Goal: Task Accomplishment & Management: Manage account settings

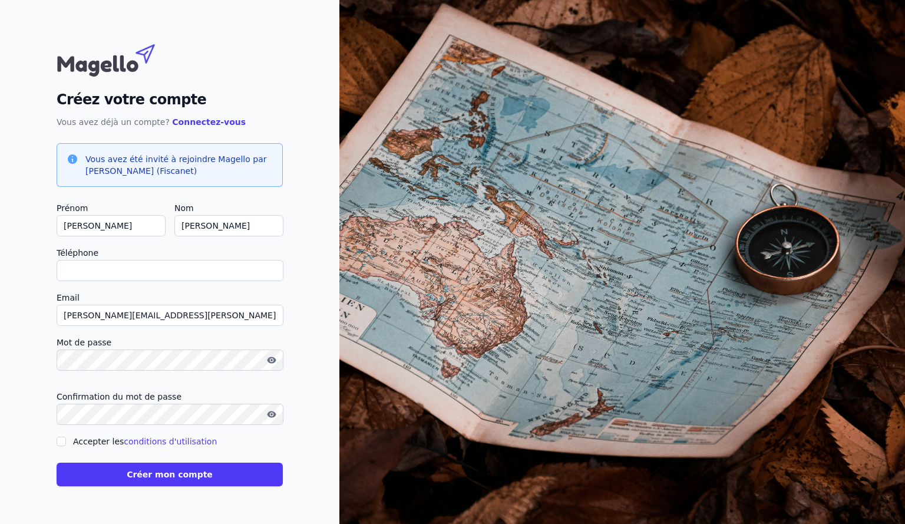
click at [114, 271] on input "Téléphone" at bounding box center [170, 270] width 227 height 21
click at [44, 290] on div "Créez votre compte Vous avez déjà un compte? Connectez-vous Vous avez été invit…" at bounding box center [169, 262] width 339 height 524
click at [102, 267] on input "Téléphone" at bounding box center [170, 270] width 227 height 21
click at [26, 310] on div "Créez votre compte Vous avez déjà un compte? Connectez-vous Vous avez été invit…" at bounding box center [169, 262] width 339 height 524
click at [61, 438] on input "Accepter les conditions d'utilisation" at bounding box center [61, 440] width 9 height 9
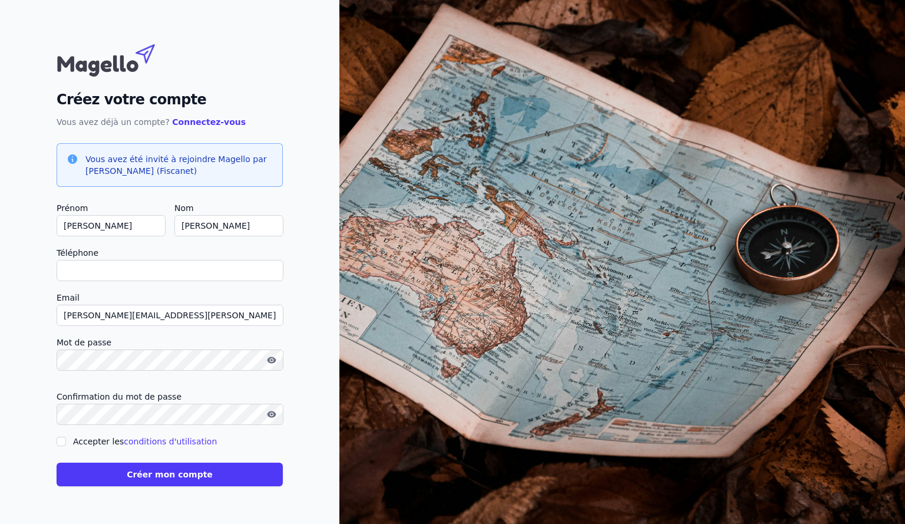
checkbox input "true"
click at [154, 479] on button "Créer mon compte" at bounding box center [170, 474] width 226 height 24
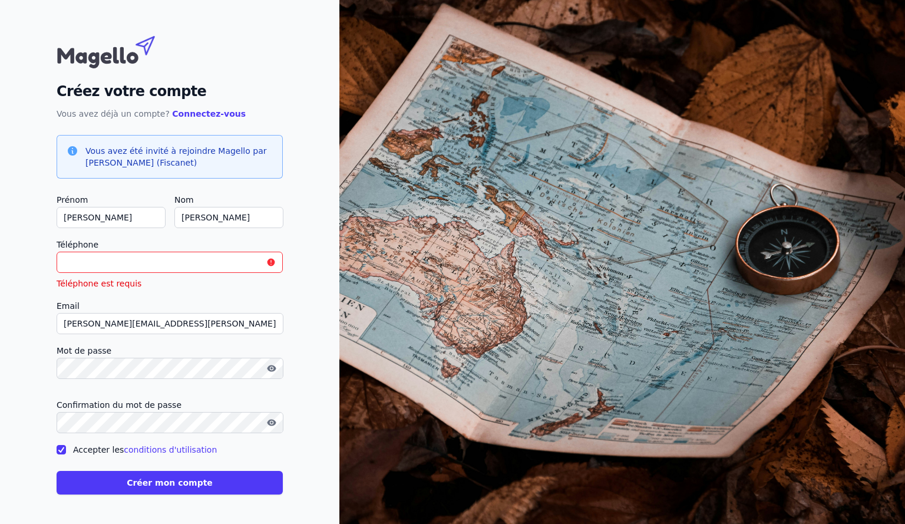
click at [126, 268] on input "Téléphone" at bounding box center [170, 261] width 226 height 21
type input "[PHONE_NUMBER]"
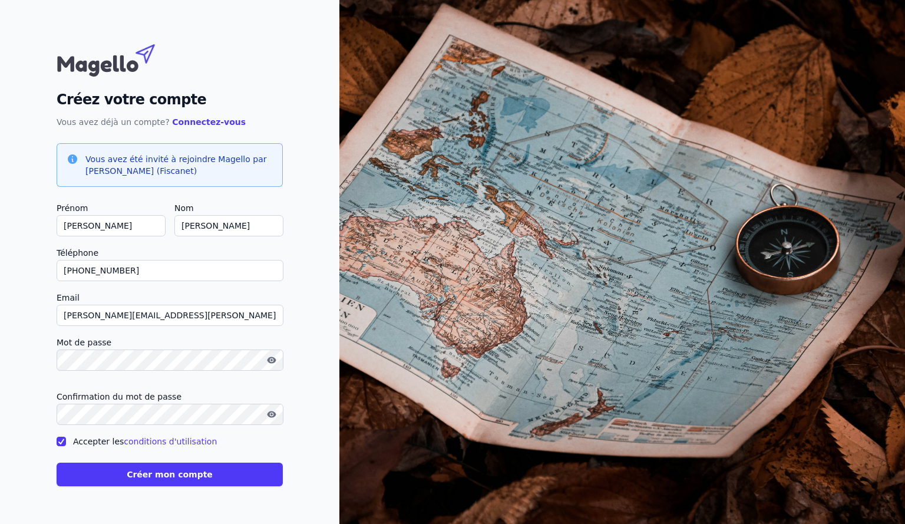
click at [157, 476] on button "Créer mon compte" at bounding box center [170, 474] width 226 height 24
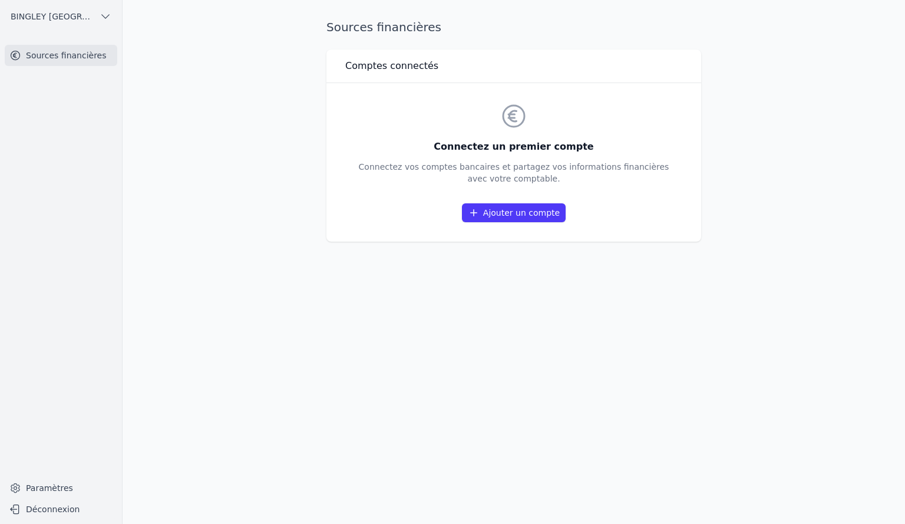
click at [502, 217] on link "Ajouter un compte" at bounding box center [514, 212] width 104 height 19
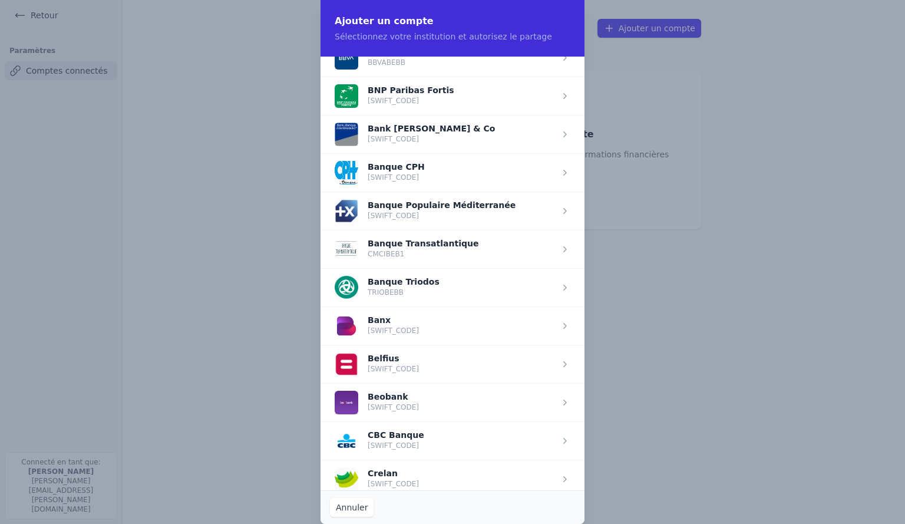
scroll to position [175, 0]
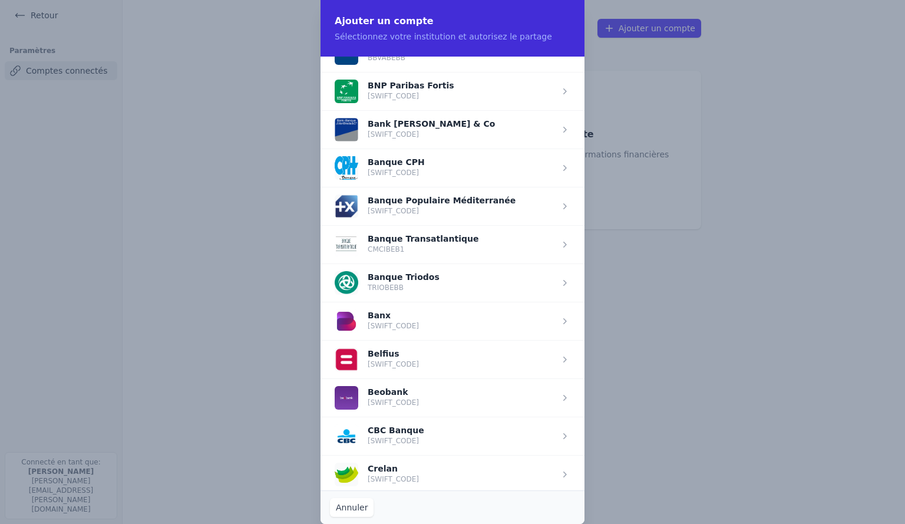
click at [405, 347] on span "button" at bounding box center [452, 359] width 264 height 38
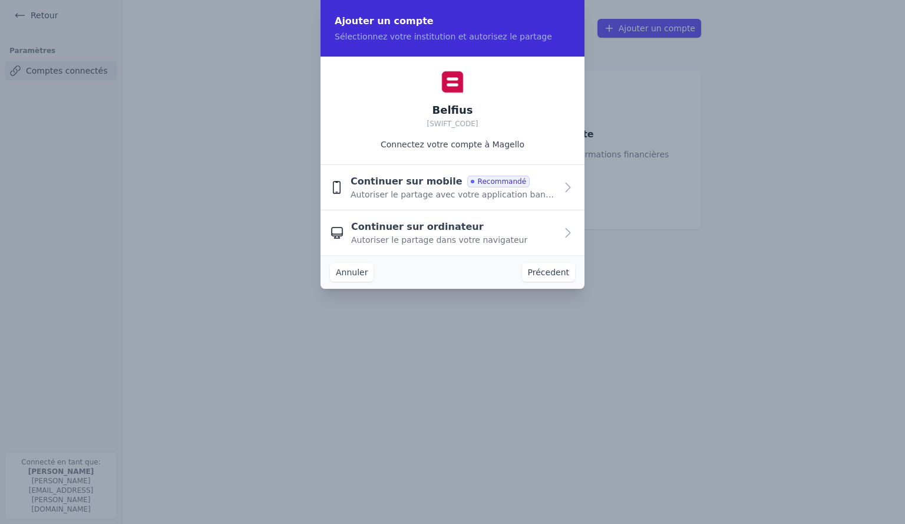
scroll to position [0, 0]
click at [403, 186] on span "Continuer sur mobile" at bounding box center [406, 182] width 112 height 14
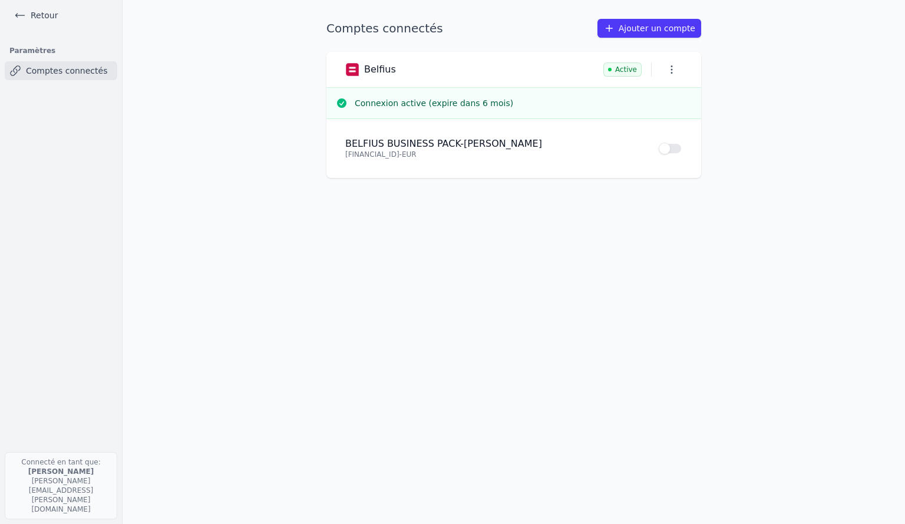
click at [674, 148] on button "Use setting" at bounding box center [670, 149] width 24 height 12
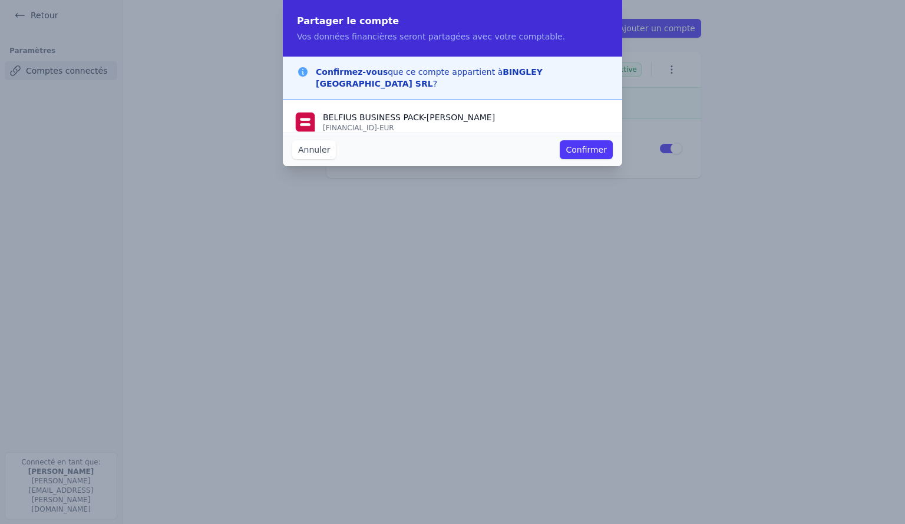
click at [581, 151] on button "Confirmer" at bounding box center [585, 149] width 53 height 19
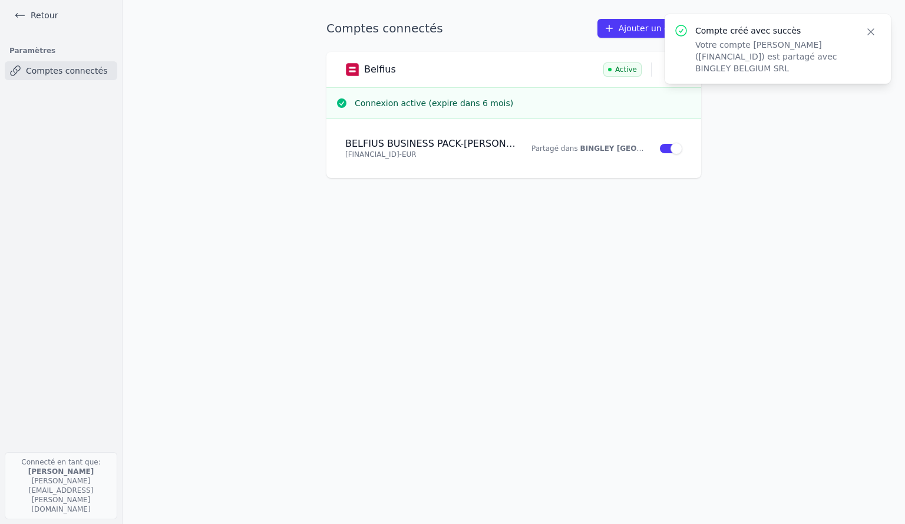
click at [870, 32] on icon "button" at bounding box center [871, 32] width 12 height 12
